Goal: Transaction & Acquisition: Purchase product/service

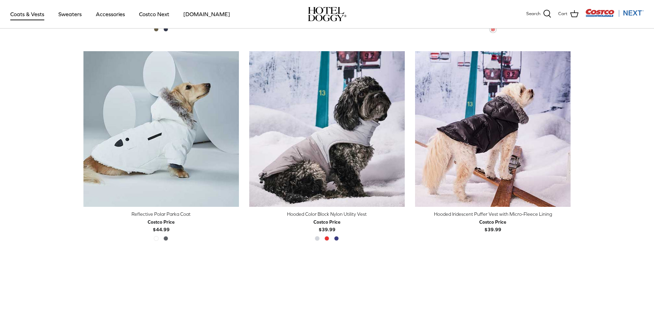
scroll to position [583, 0]
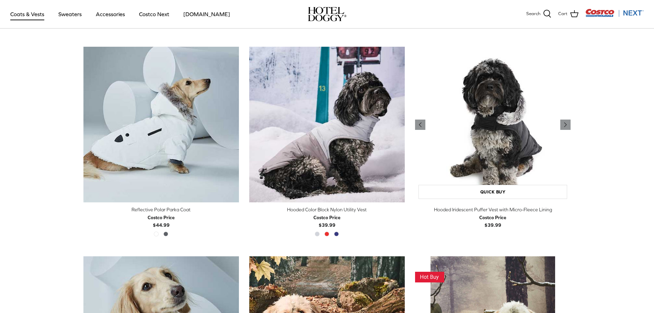
click at [461, 141] on img "Hooded Iridescent Puffer Vest with Micro-Fleece Lining" at bounding box center [492, 124] width 155 height 155
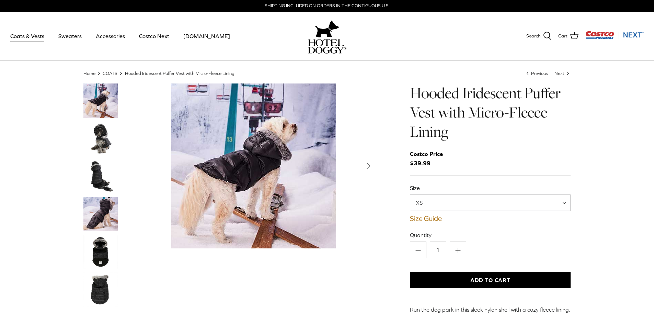
click at [563, 198] on span "XS" at bounding box center [490, 202] width 161 height 16
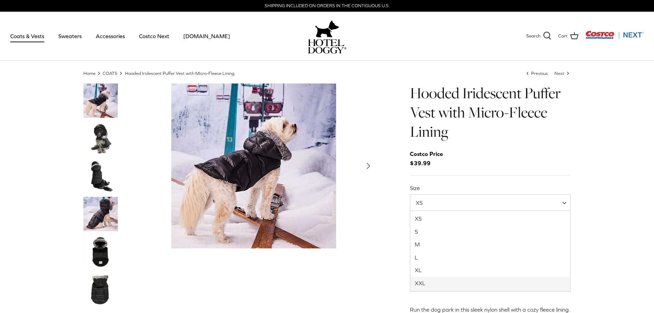
select select "XXL"
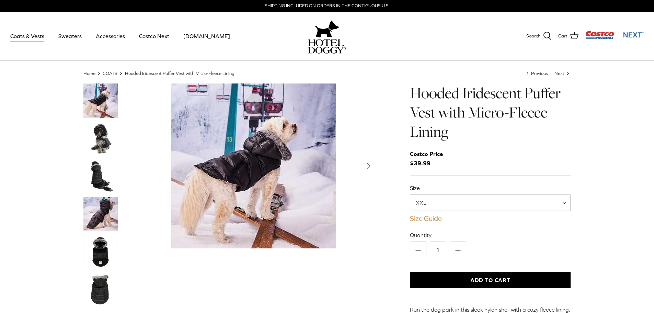
click at [428, 219] on link "Size Guide" at bounding box center [490, 218] width 161 height 8
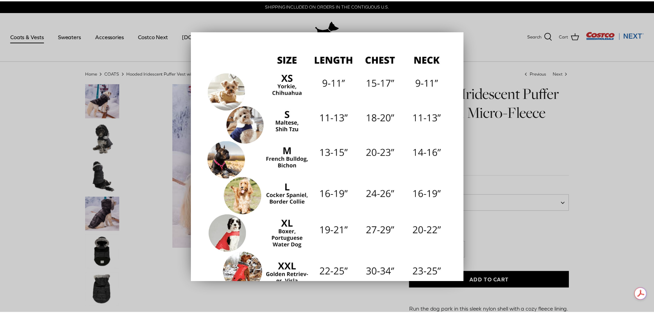
scroll to position [95, 0]
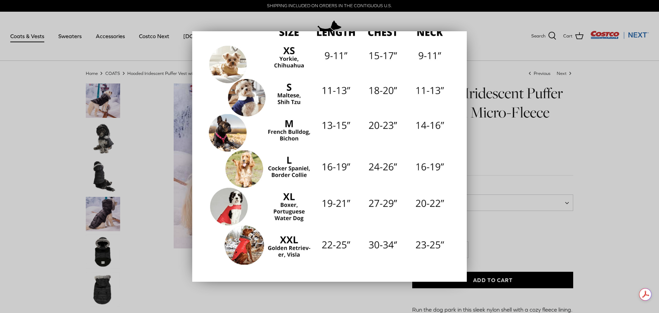
click at [622, 171] on div at bounding box center [329, 156] width 659 height 313
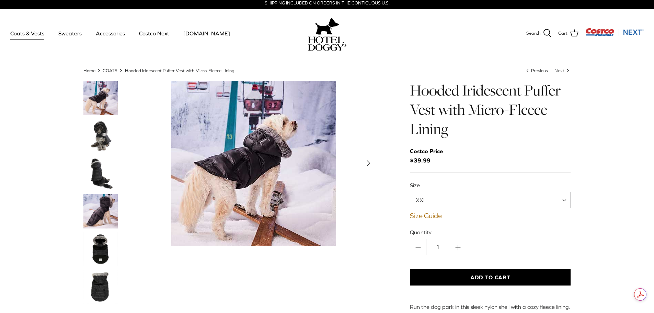
scroll to position [1, 0]
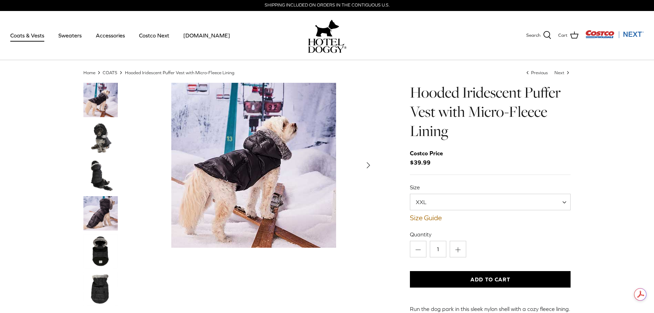
click at [97, 262] on img "Thumbnail Link" at bounding box center [100, 251] width 34 height 34
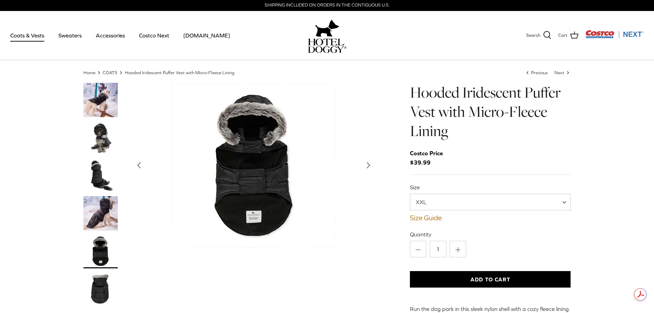
click at [95, 211] on img "Thumbnail Link" at bounding box center [100, 213] width 34 height 34
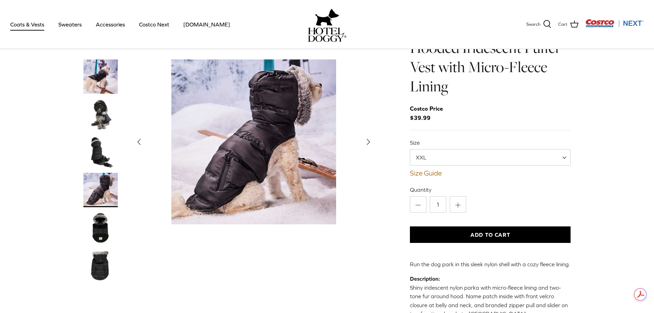
scroll to position [104, 0]
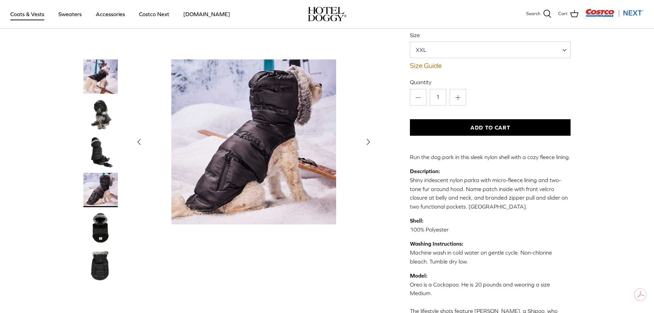
click at [104, 266] on img "Thumbnail Link" at bounding box center [100, 265] width 34 height 34
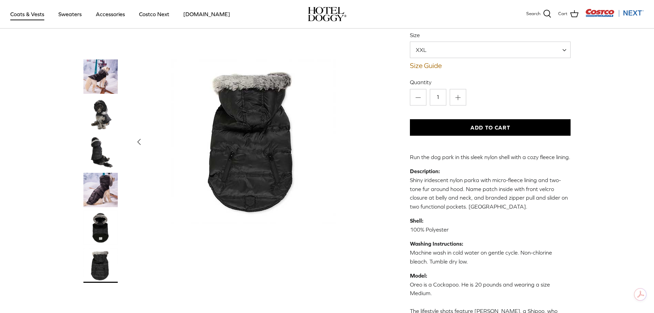
click at [104, 230] on img "Thumbnail Link" at bounding box center [100, 227] width 34 height 34
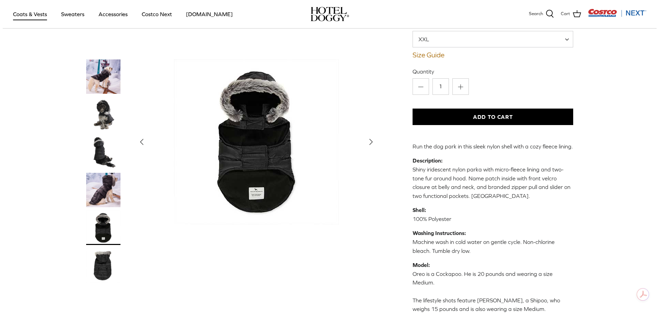
scroll to position [35, 0]
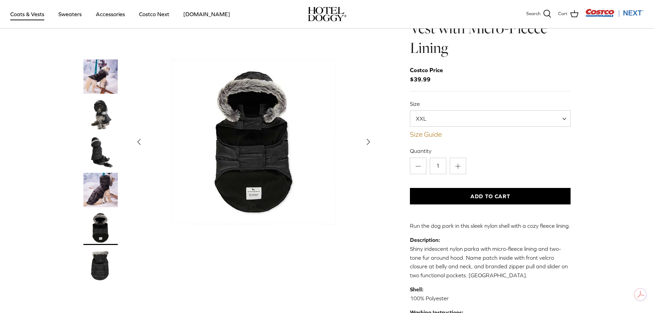
click at [425, 134] on link "Size Guide" at bounding box center [490, 134] width 161 height 8
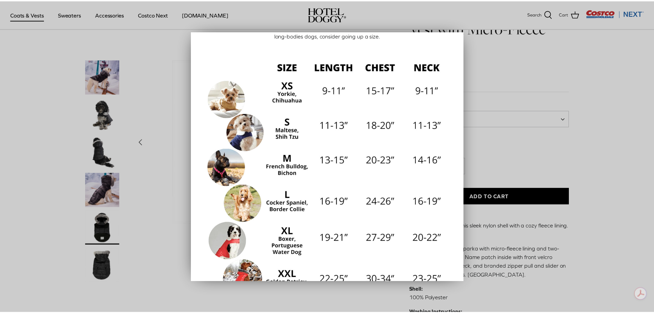
scroll to position [95, 0]
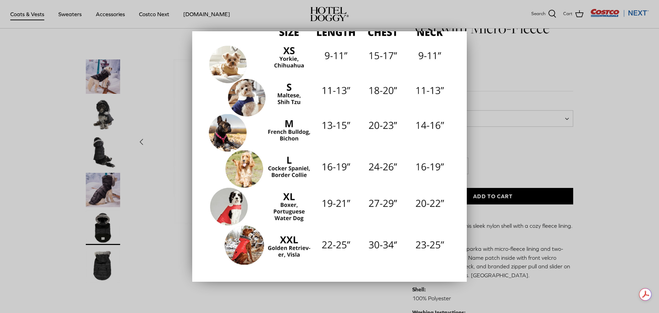
click at [631, 163] on div at bounding box center [329, 156] width 659 height 313
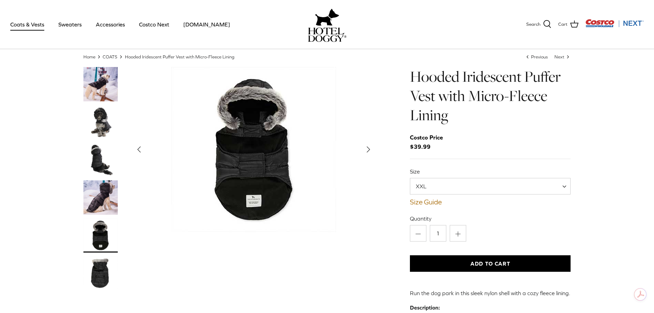
scroll to position [0, 0]
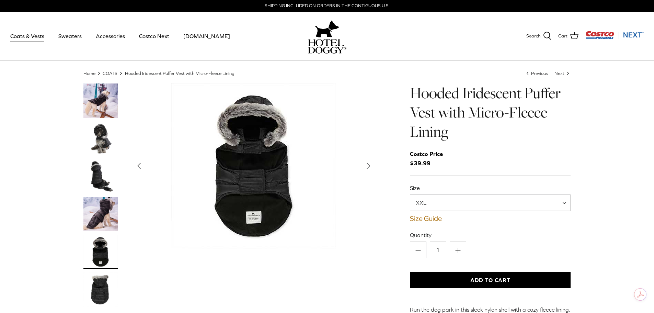
click at [477, 281] on button "Add to Cart" at bounding box center [490, 279] width 161 height 16
